Goal: Transaction & Acquisition: Purchase product/service

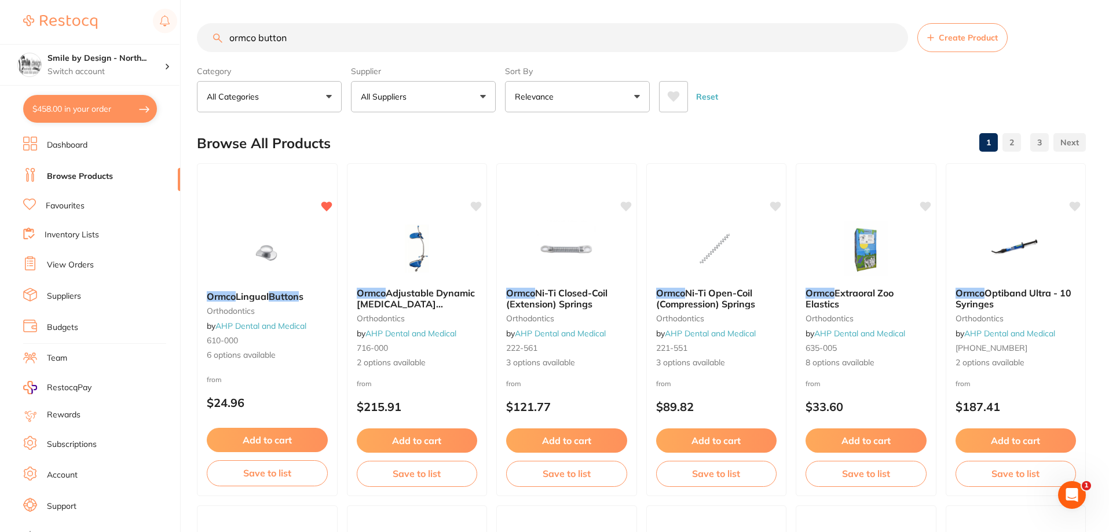
click at [86, 114] on button "$458.00 in your order" at bounding box center [90, 109] width 134 height 28
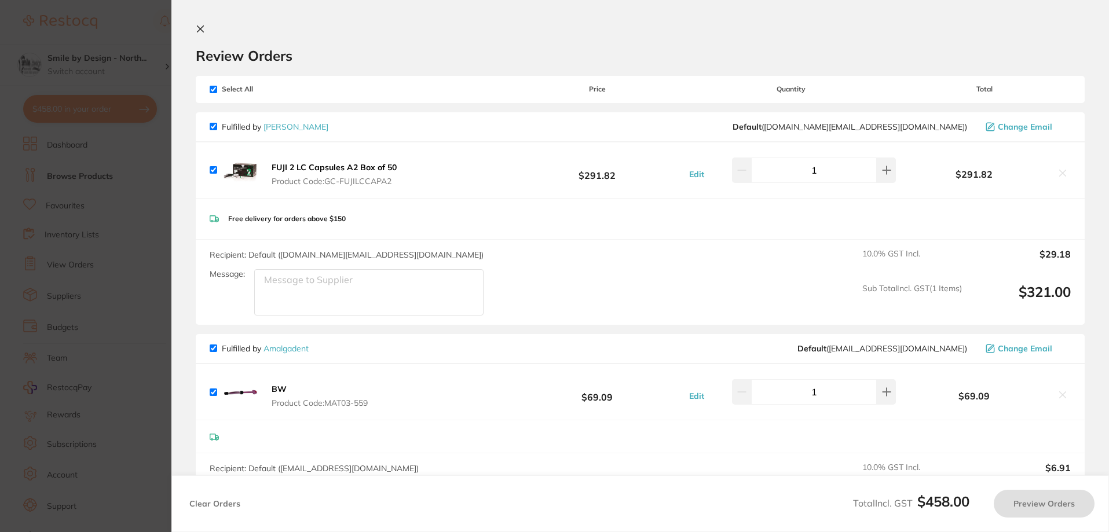
checkbox input "true"
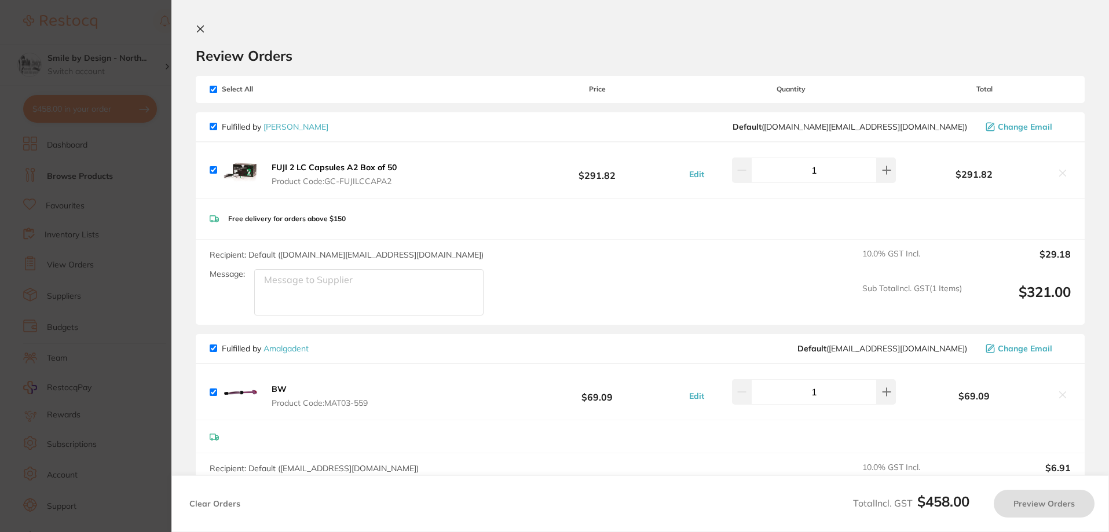
checkbox input "true"
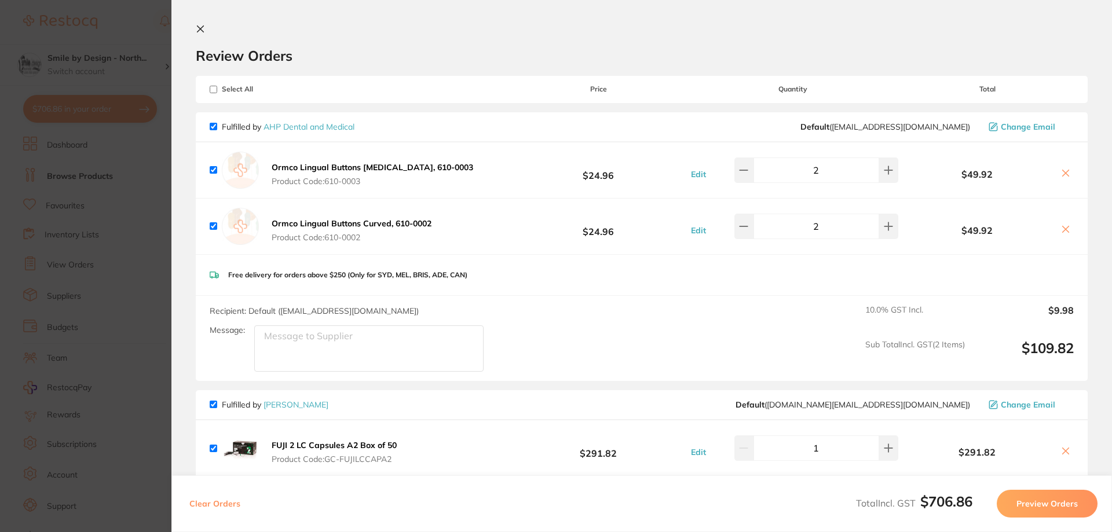
checkbox input "true"
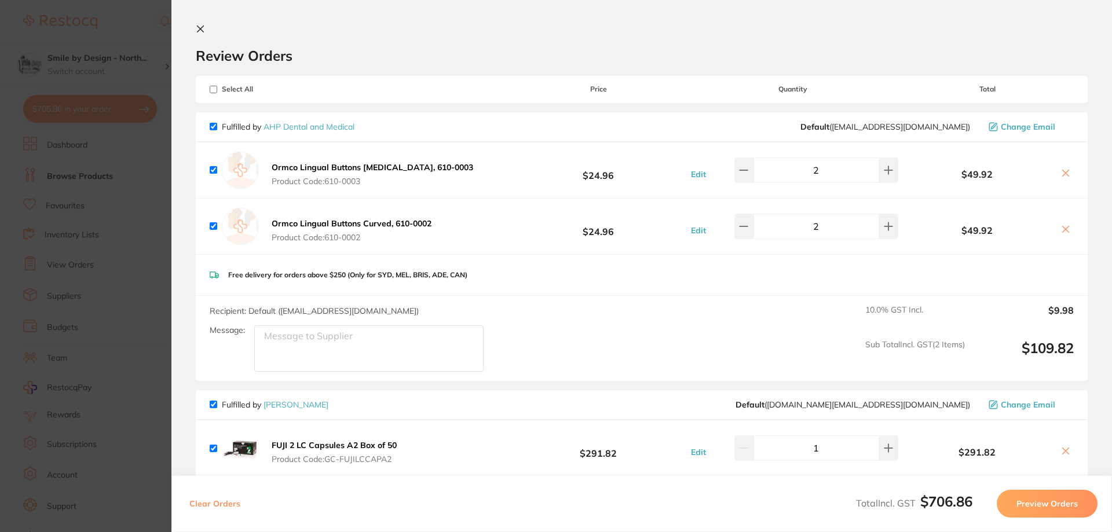
checkbox input "true"
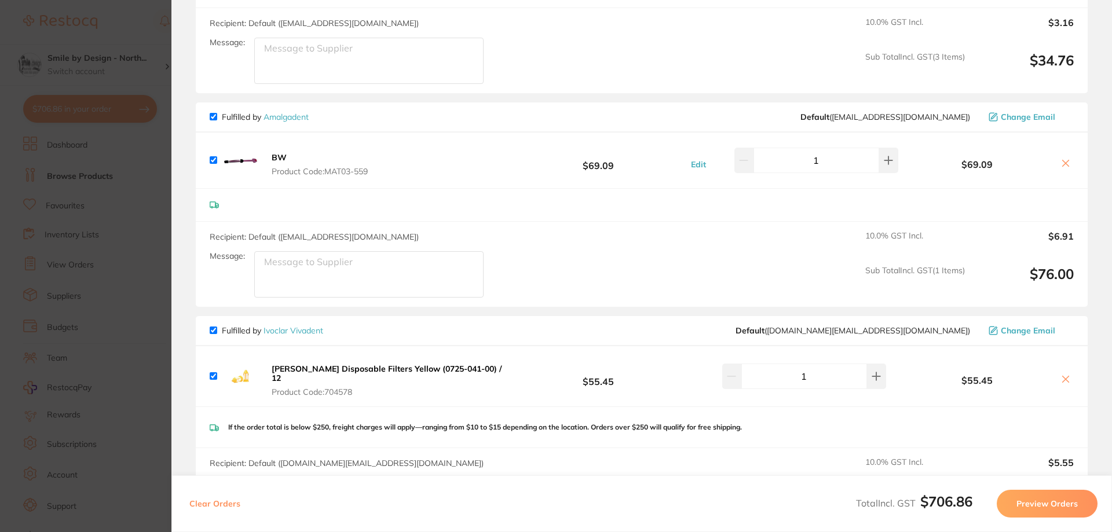
scroll to position [867, 0]
click at [122, 210] on section "Update RRP Set your pre negotiated price for this item. Item Agreed RRP (excl. …" at bounding box center [556, 266] width 1112 height 532
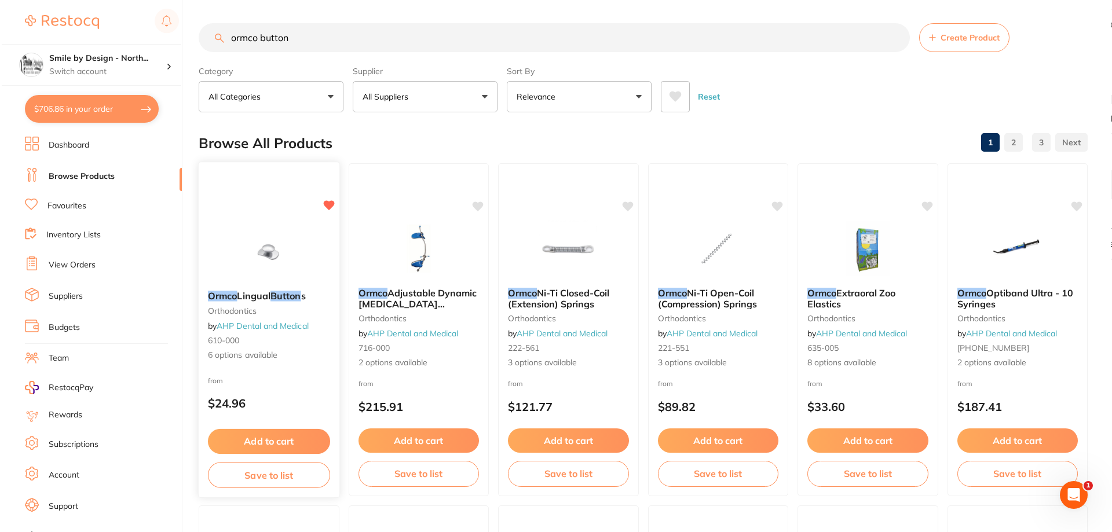
scroll to position [0, 0]
click at [107, 107] on button "$706.86 in your order" at bounding box center [90, 109] width 134 height 28
